Goal: Task Accomplishment & Management: Manage account settings

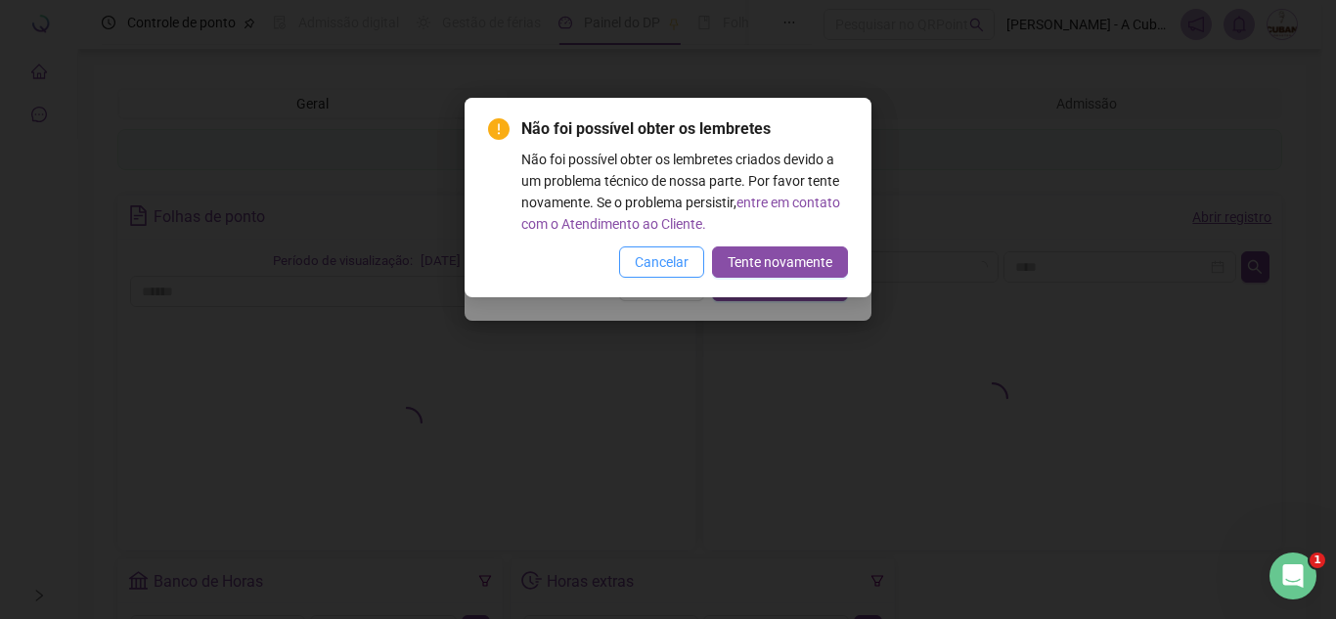
click at [661, 268] on span "Cancelar" at bounding box center [662, 262] width 54 height 22
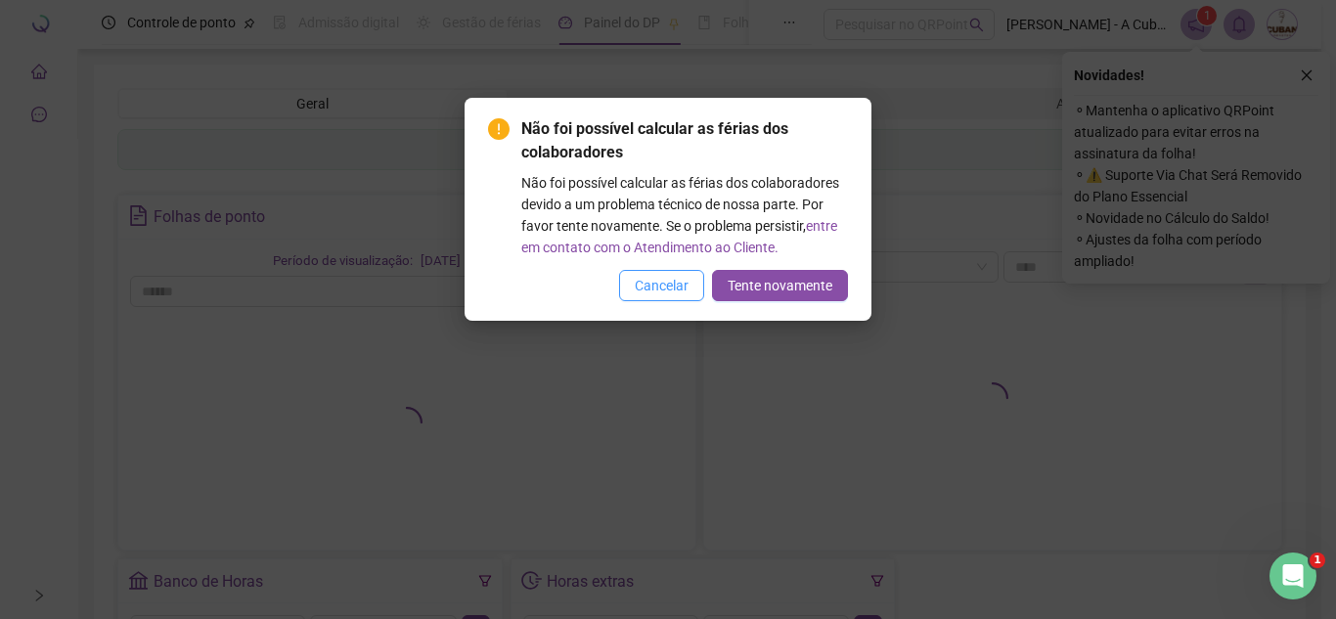
click at [621, 288] on button "Cancelar" at bounding box center [661, 285] width 85 height 31
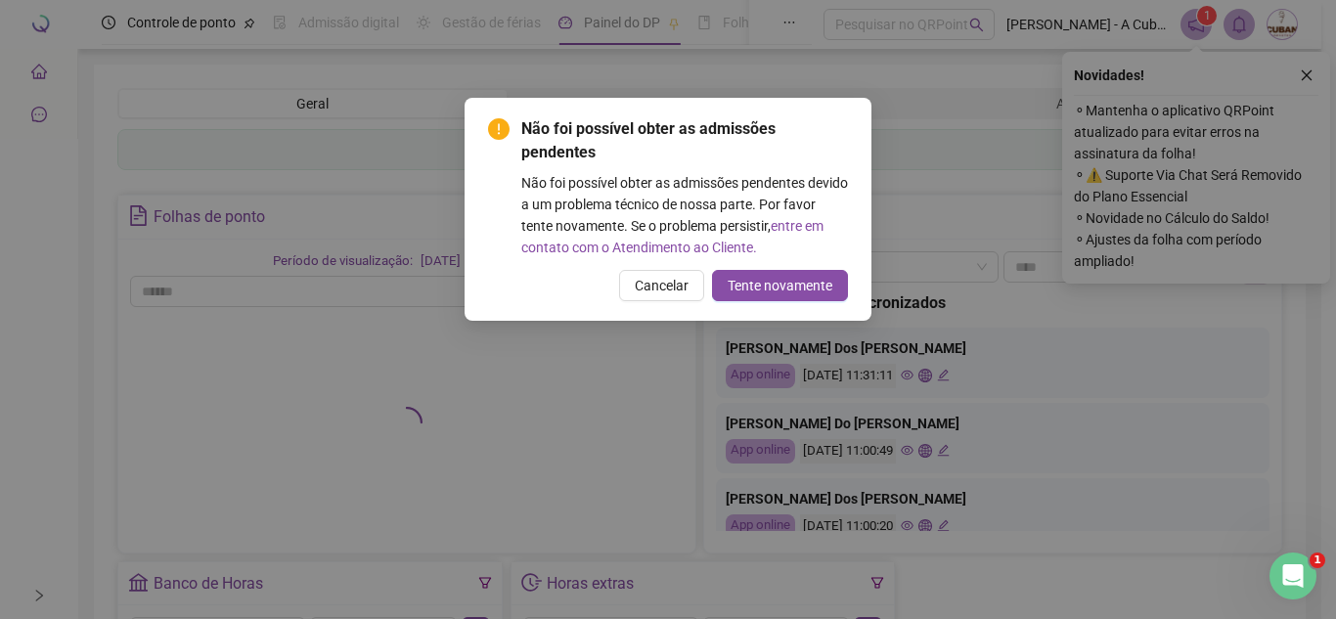
click at [646, 287] on span "Cancelar" at bounding box center [662, 286] width 54 height 22
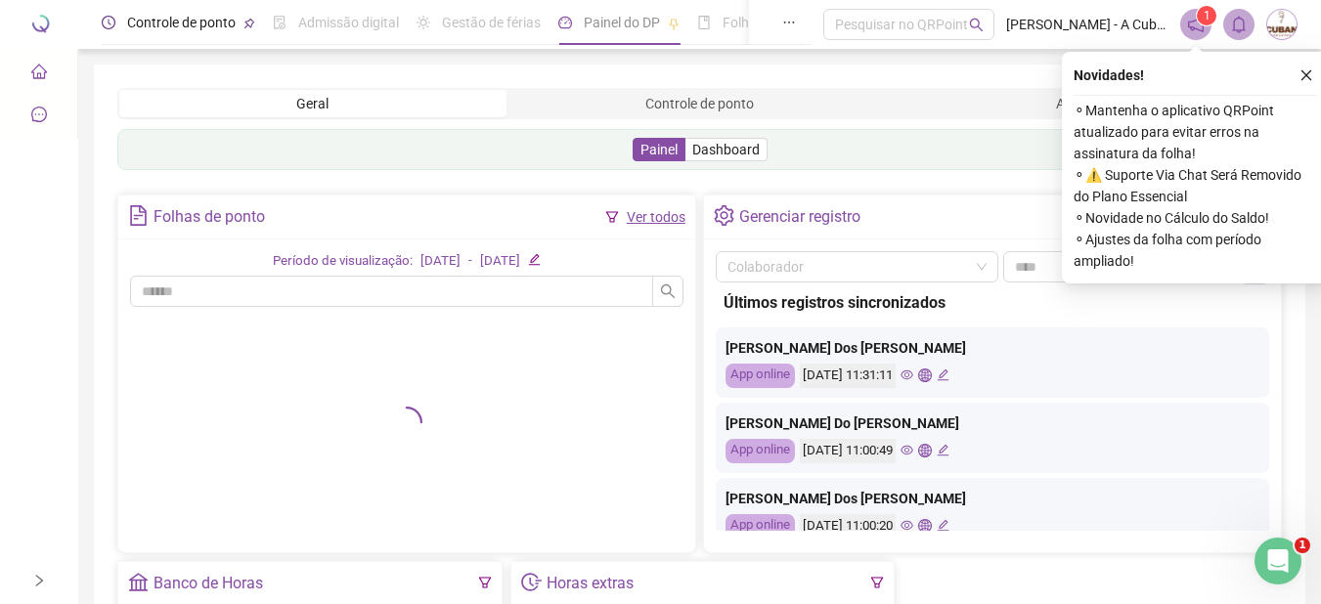
click at [161, 24] on span "Controle de ponto" at bounding box center [181, 23] width 109 height 16
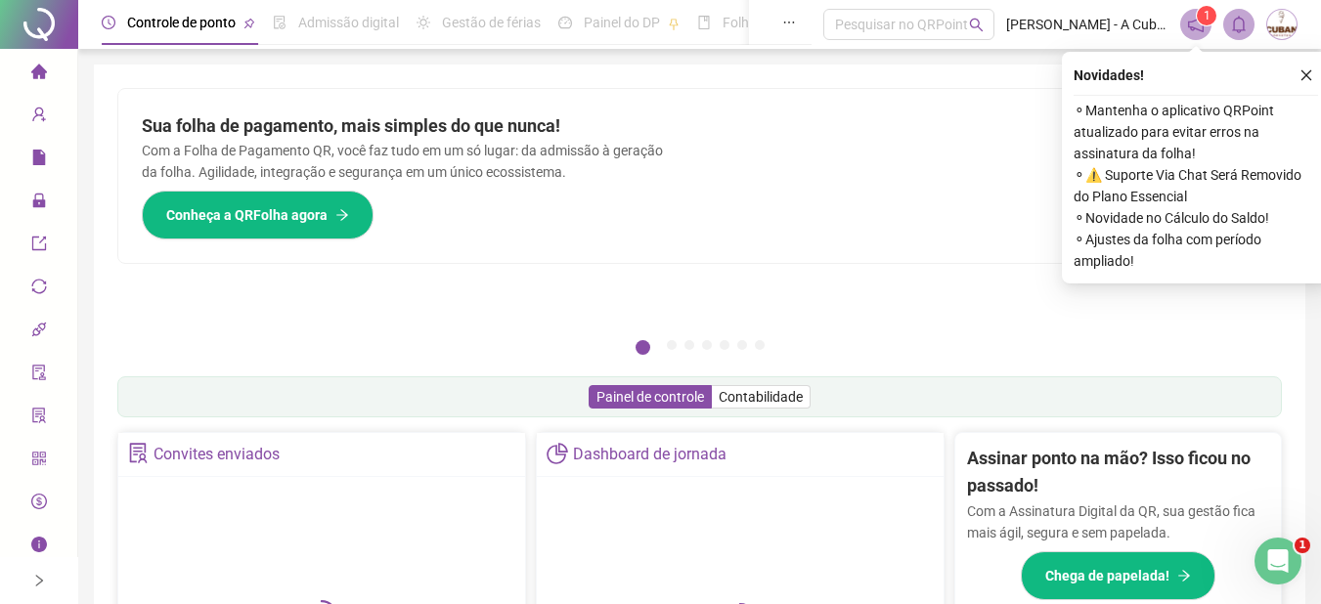
click at [35, 582] on icon "right" at bounding box center [39, 581] width 14 height 14
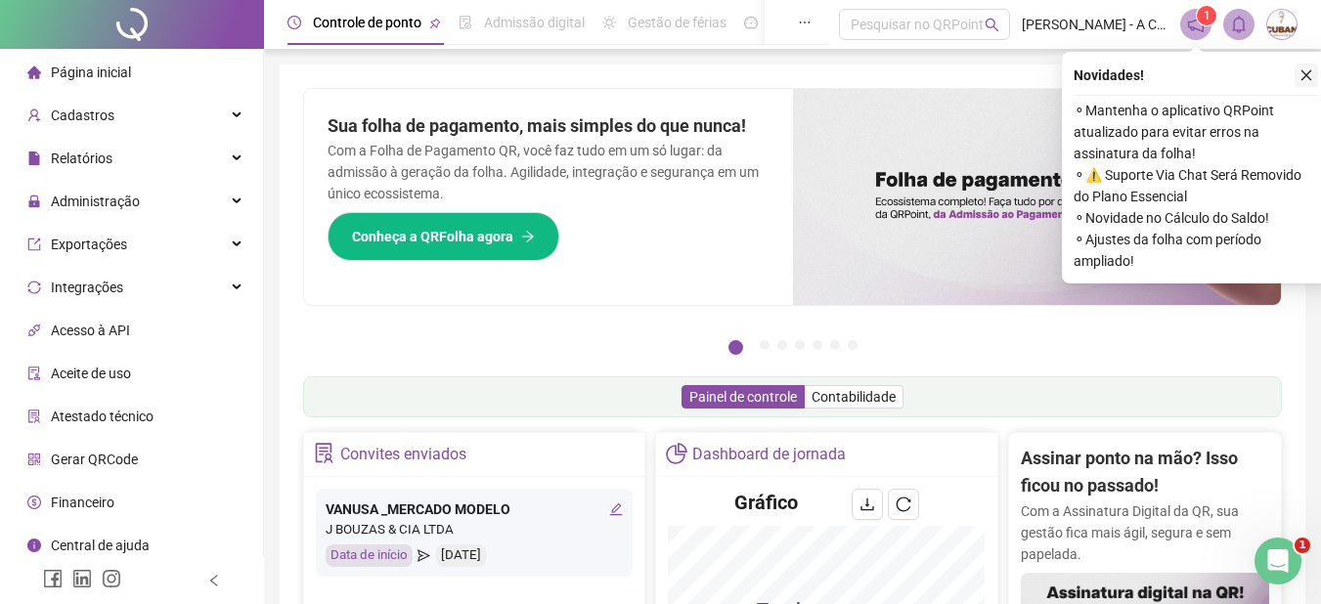
click at [1311, 69] on icon "close" at bounding box center [1307, 75] width 14 height 14
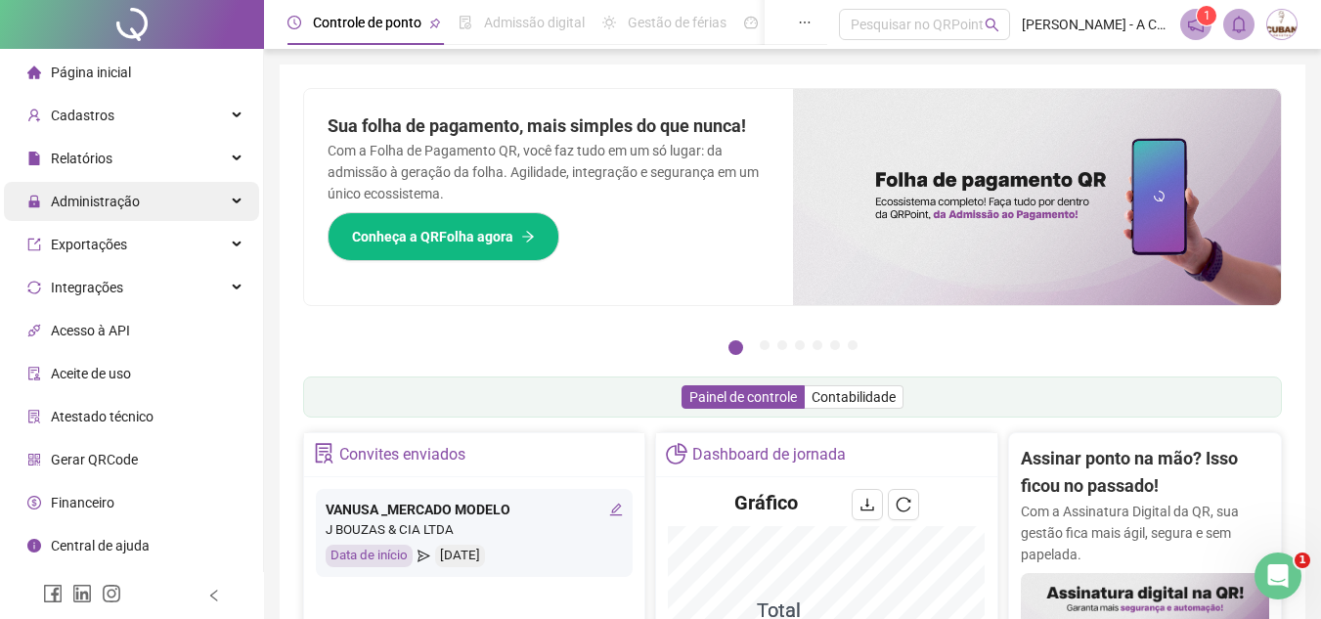
click at [144, 213] on div "Administração" at bounding box center [131, 201] width 255 height 39
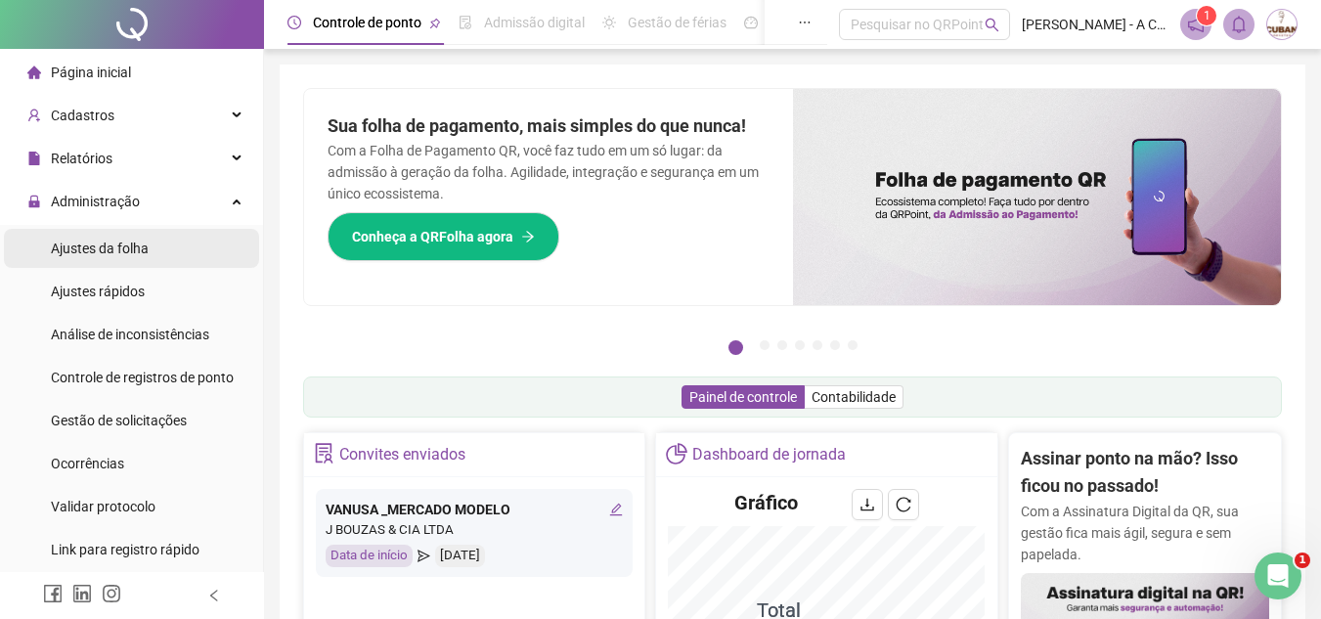
click at [145, 254] on span "Ajustes da folha" at bounding box center [100, 249] width 98 height 16
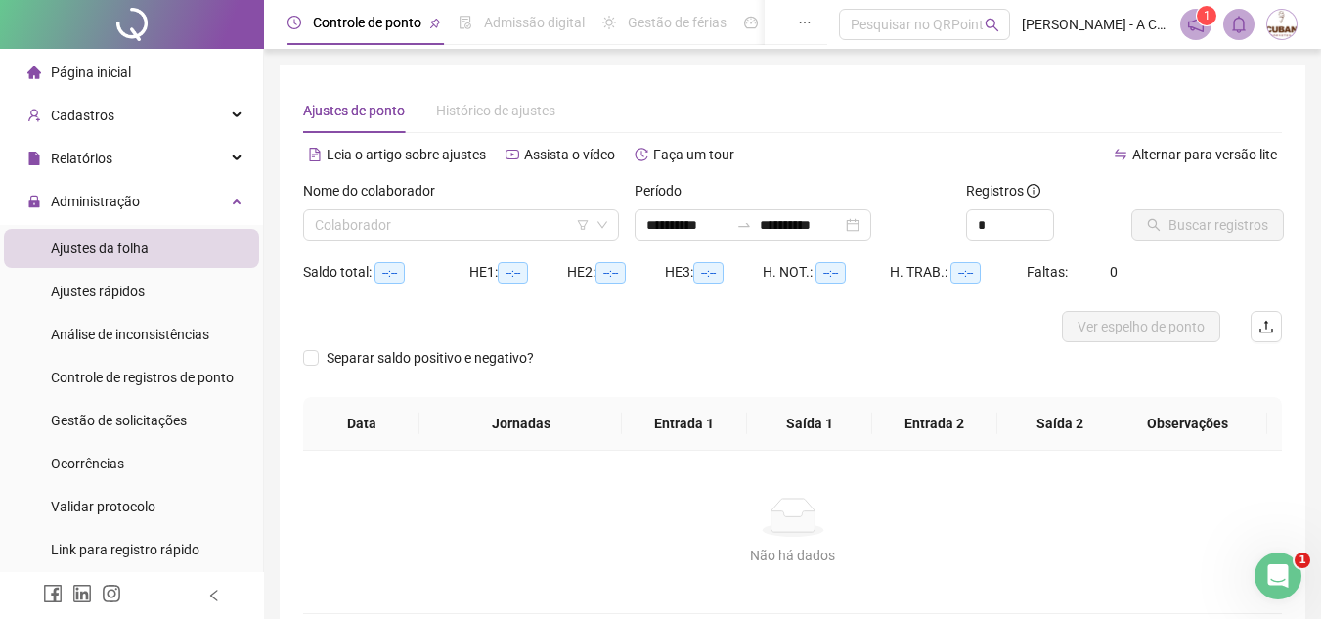
type input "**********"
click at [169, 432] on div "Gestão de solicitações" at bounding box center [119, 420] width 136 height 39
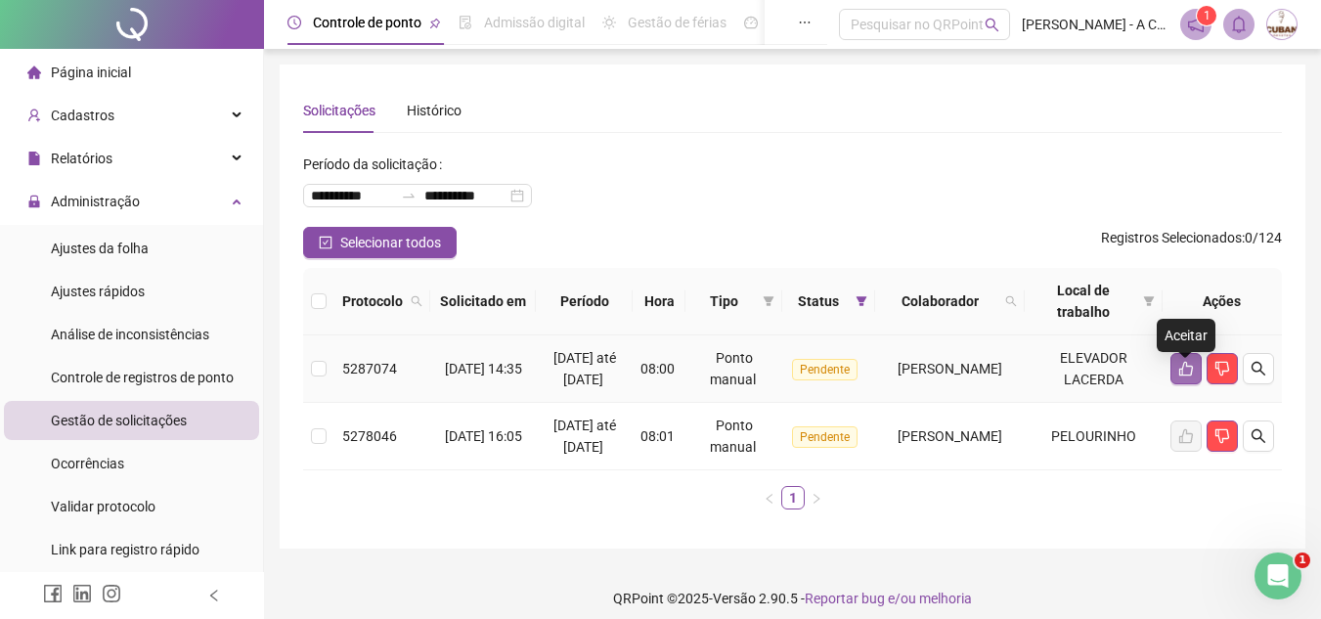
click at [1185, 374] on icon "like" at bounding box center [1186, 369] width 16 height 16
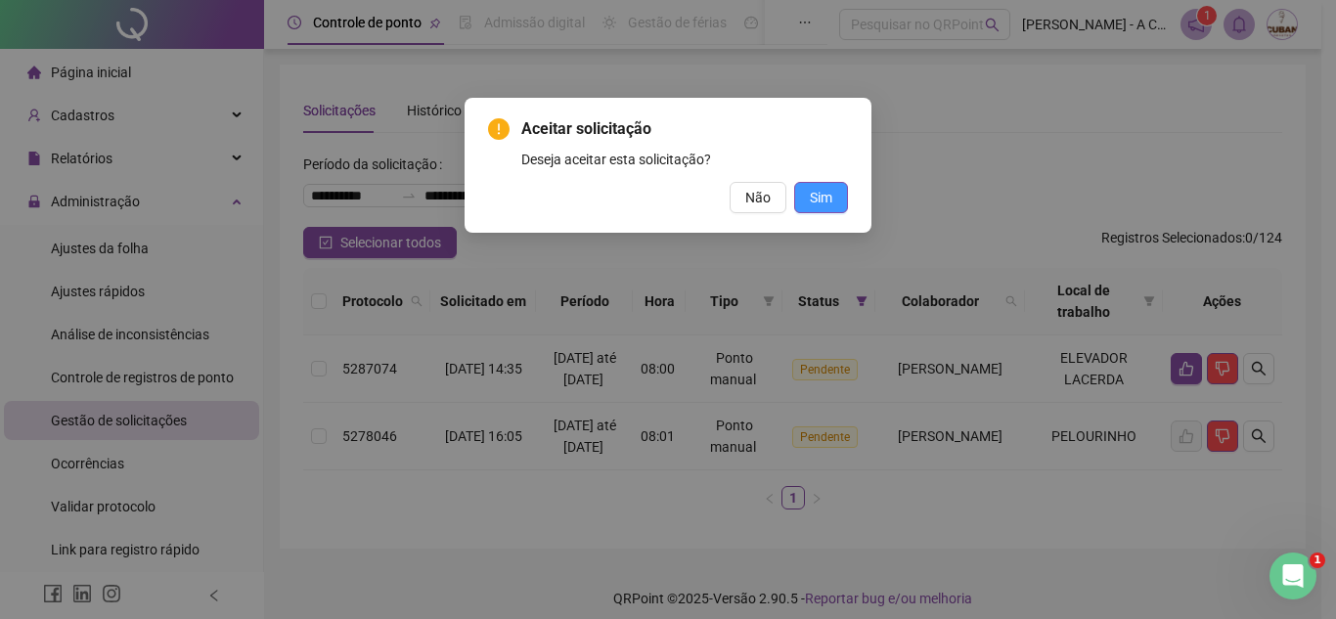
click at [819, 194] on span "Sim" at bounding box center [821, 198] width 22 height 22
